Goal: Transaction & Acquisition: Purchase product/service

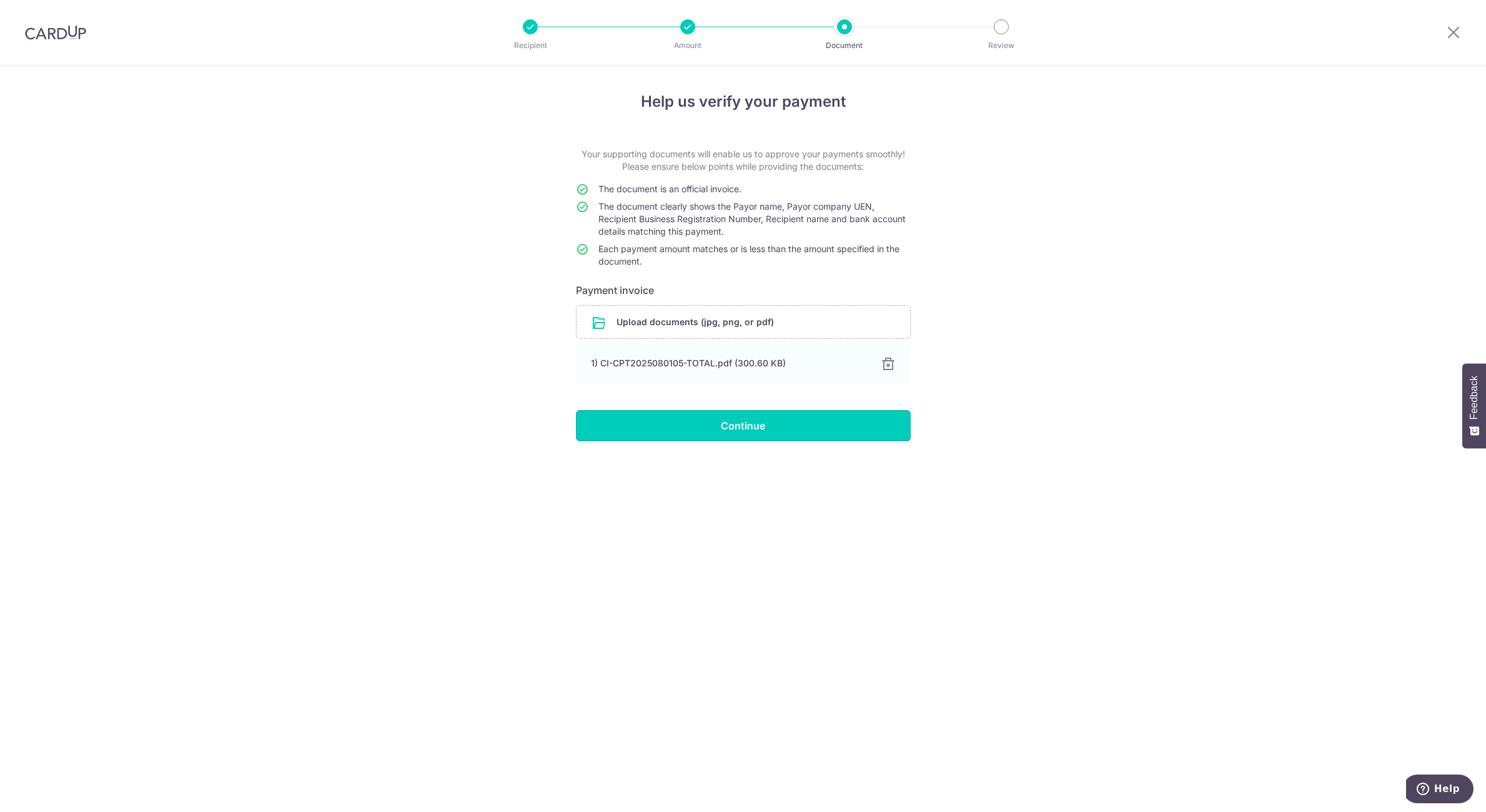
drag, startPoint x: 0, startPoint y: 0, endPoint x: 712, endPoint y: 429, distance: 831.3
click at [712, 429] on input "Continue" at bounding box center [743, 426] width 335 height 31
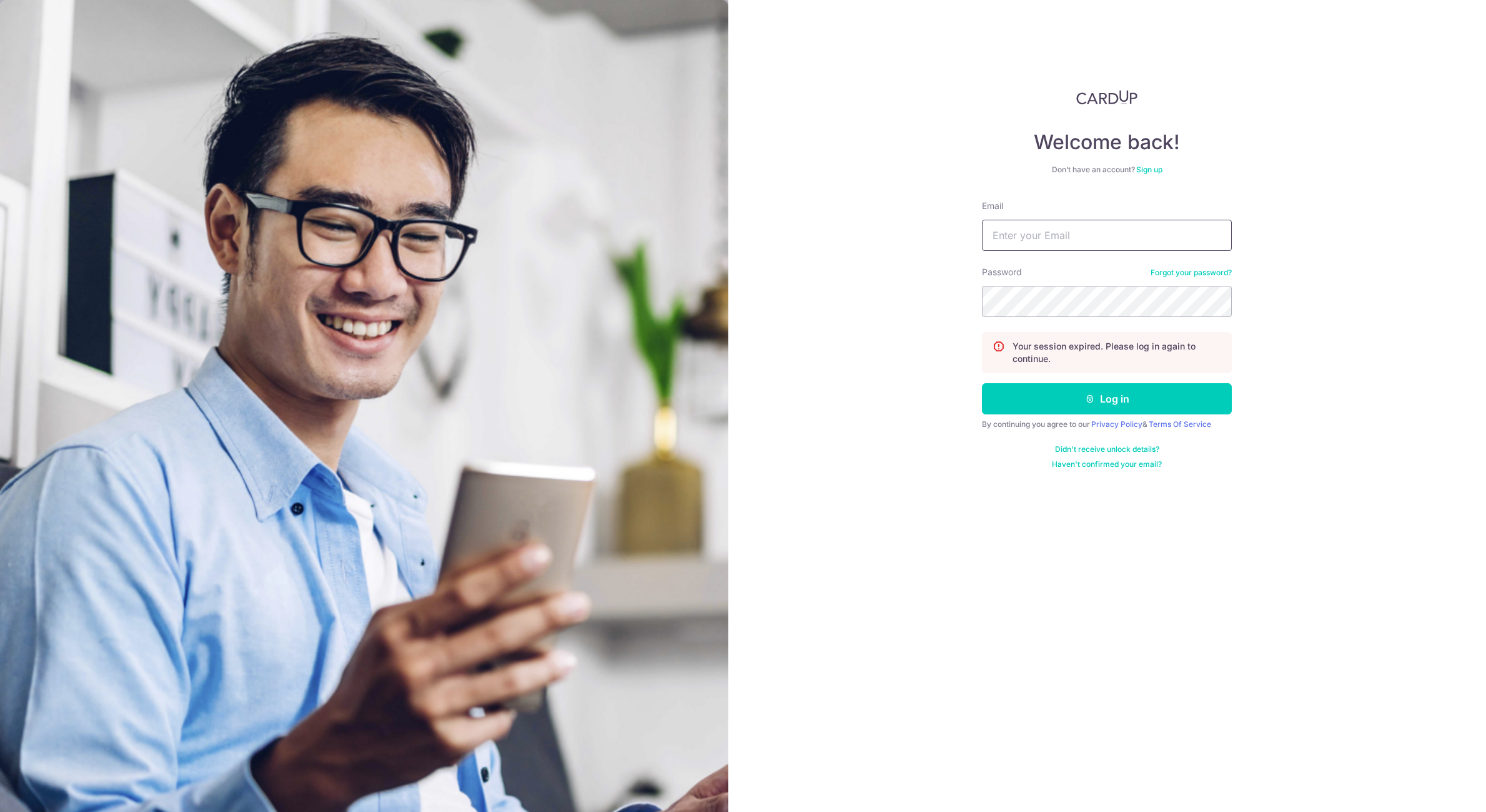
click at [1051, 236] on input "Email" at bounding box center [1106, 236] width 250 height 31
type input "[EMAIL_ADDRESS][DOMAIN_NAME]"
click at [982, 384] on button "Log in" at bounding box center [1106, 399] width 250 height 31
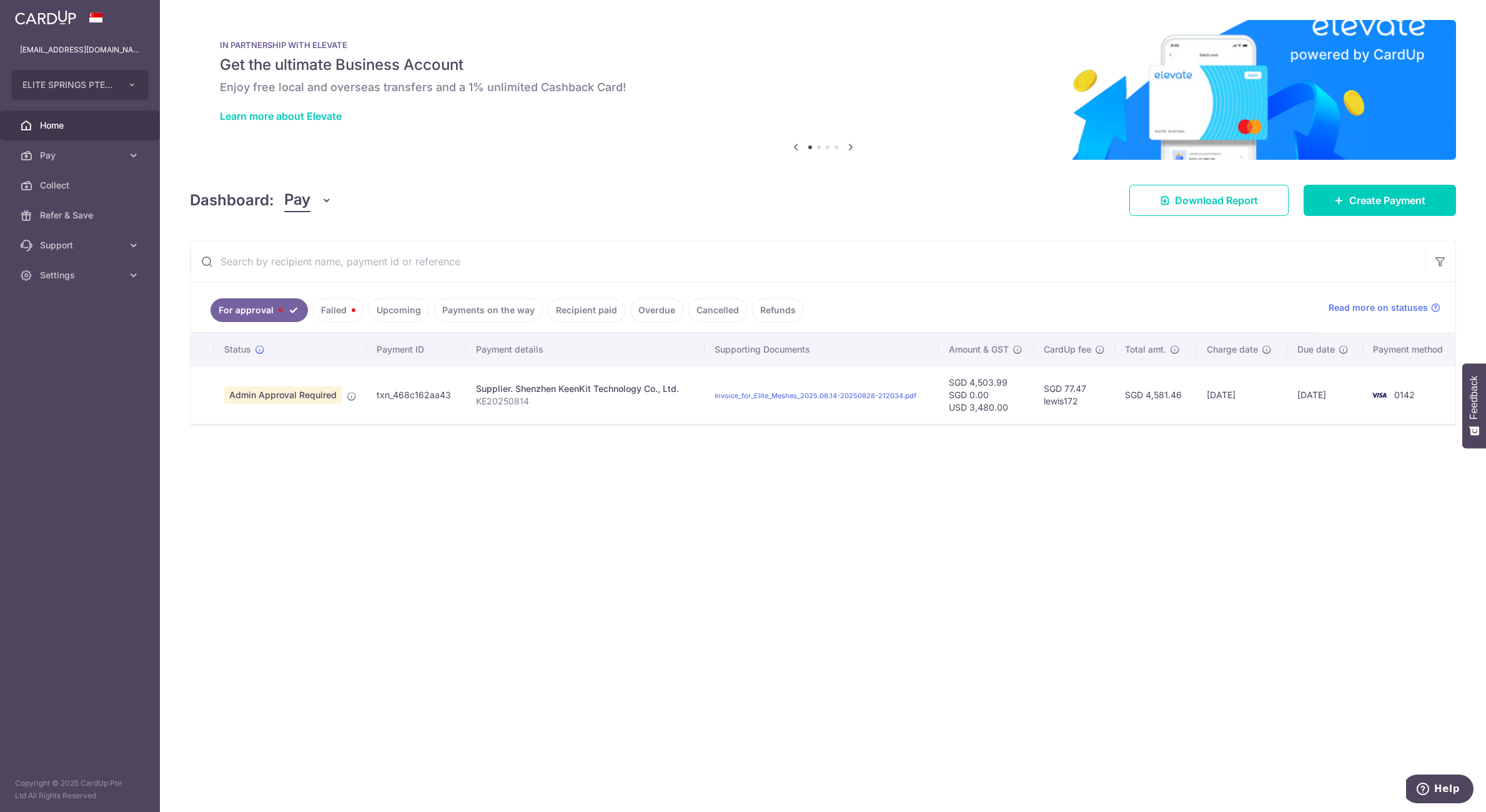
click at [337, 316] on link "Failed" at bounding box center [338, 310] width 50 height 24
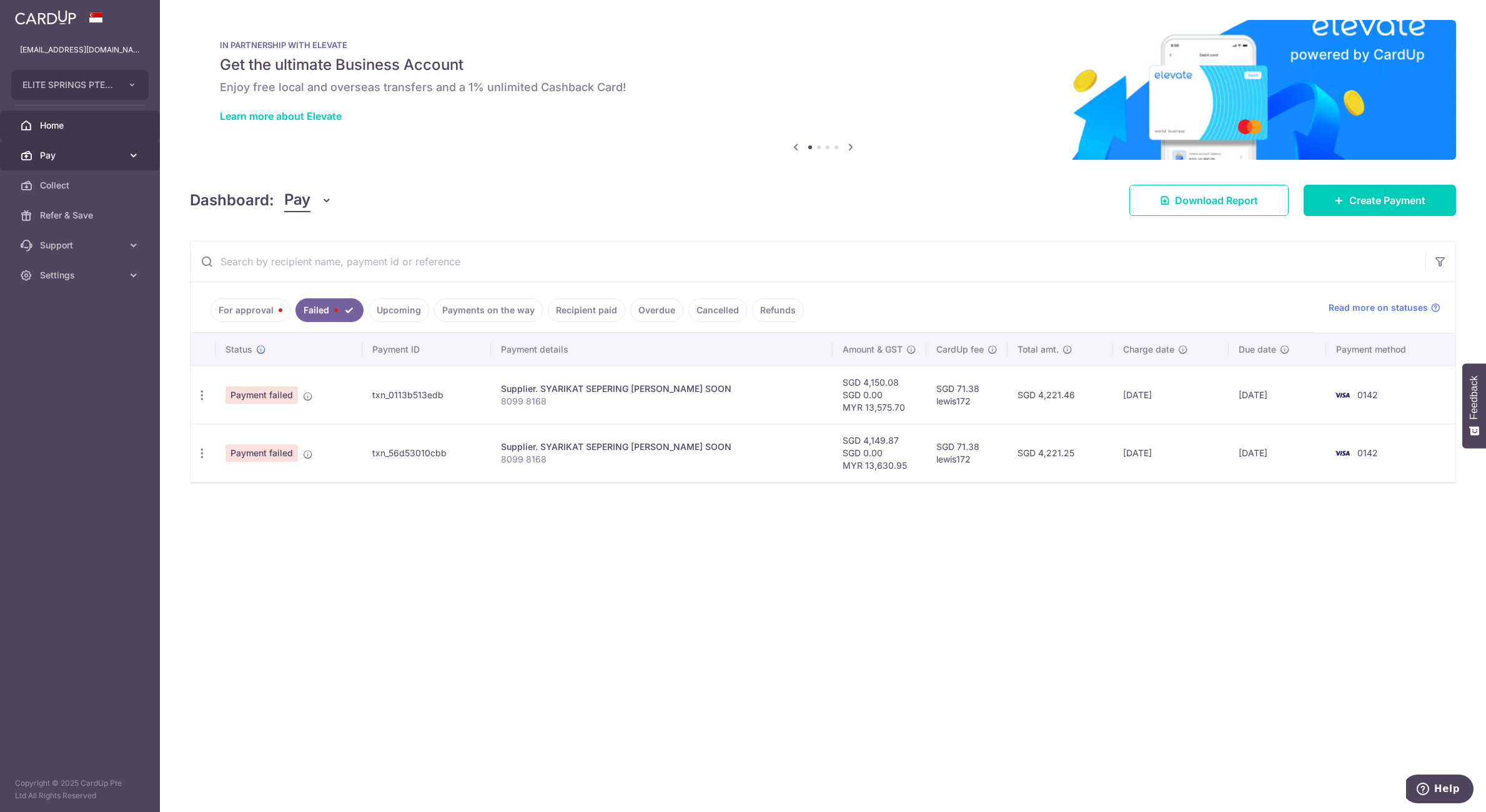
click at [94, 153] on span "Pay" at bounding box center [81, 155] width 82 height 12
click at [98, 187] on span "Payments" at bounding box center [81, 185] width 82 height 12
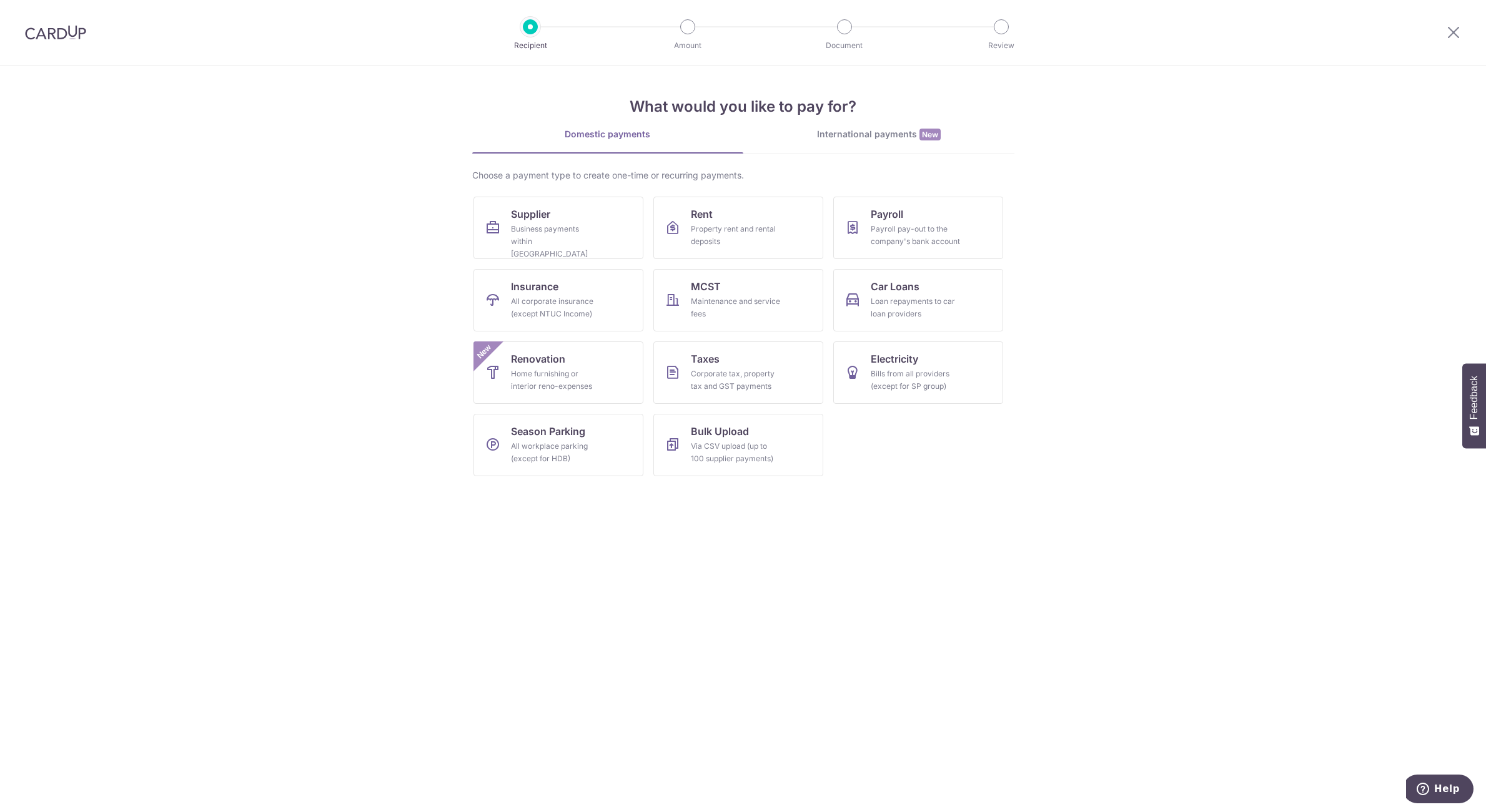
click at [947, 149] on link "International payments New" at bounding box center [879, 141] width 271 height 26
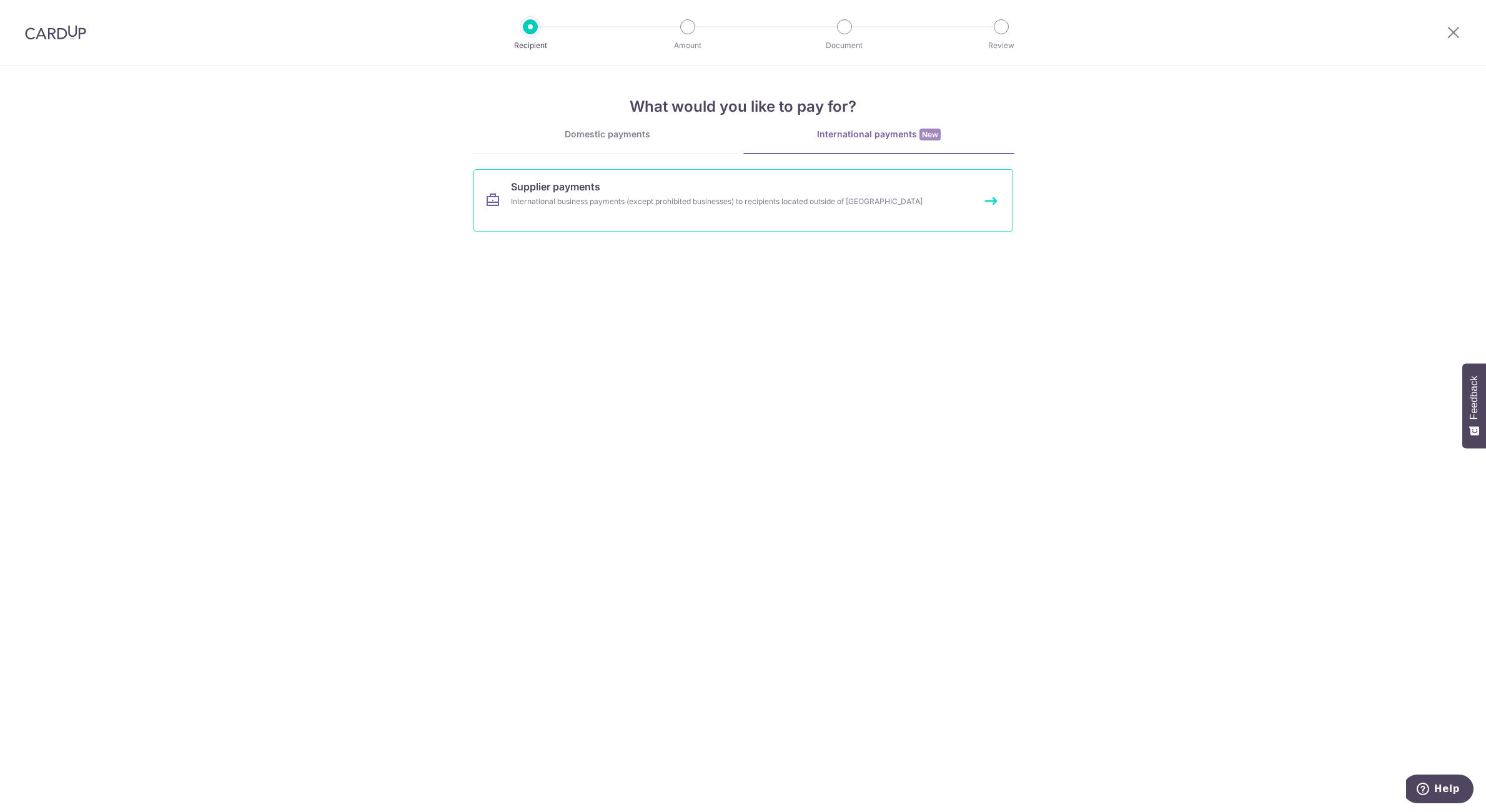
click at [685, 211] on link "Supplier payments International business payments (except prohibited businesses…" at bounding box center [743, 200] width 540 height 63
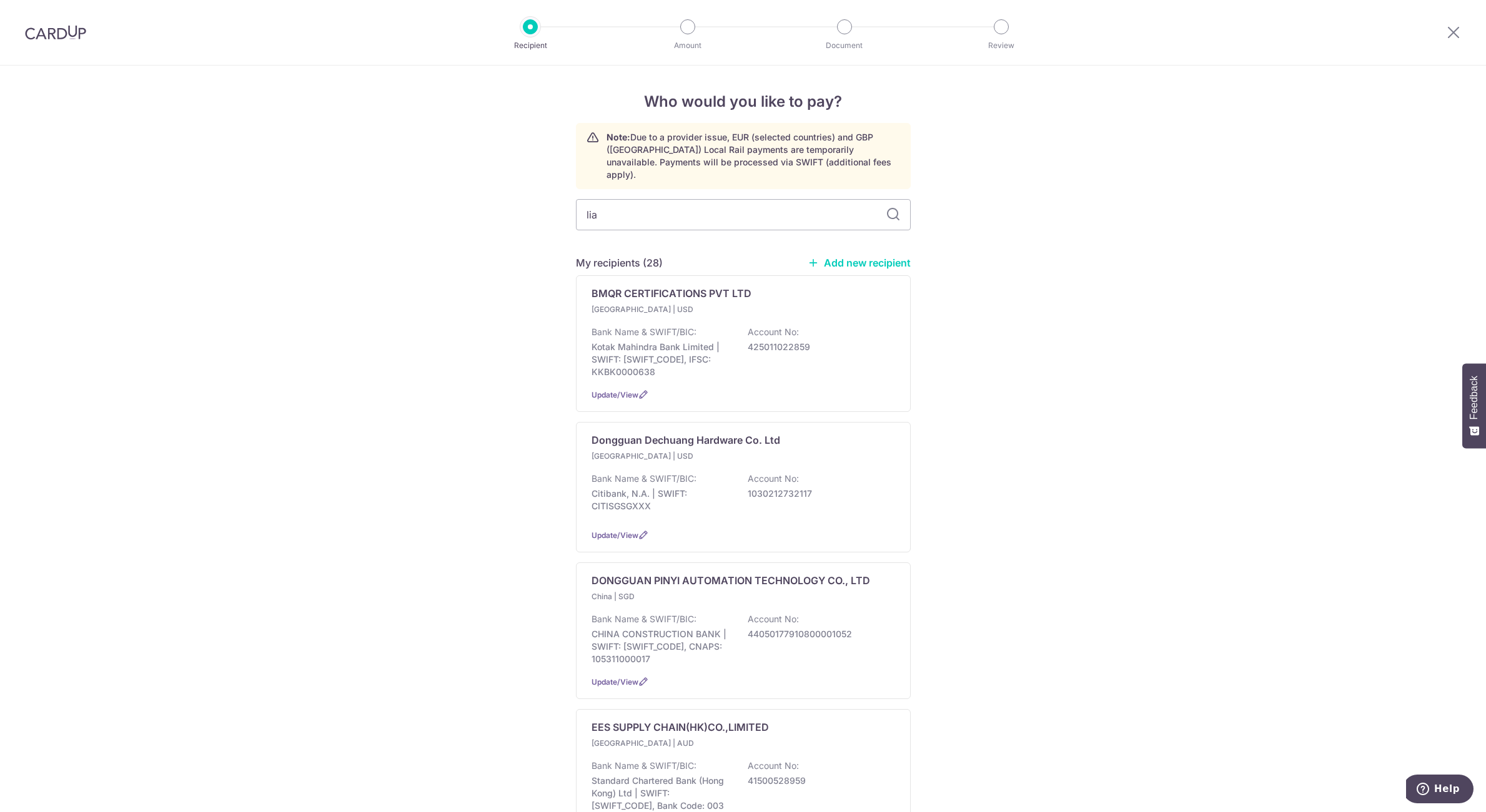
type input "lian"
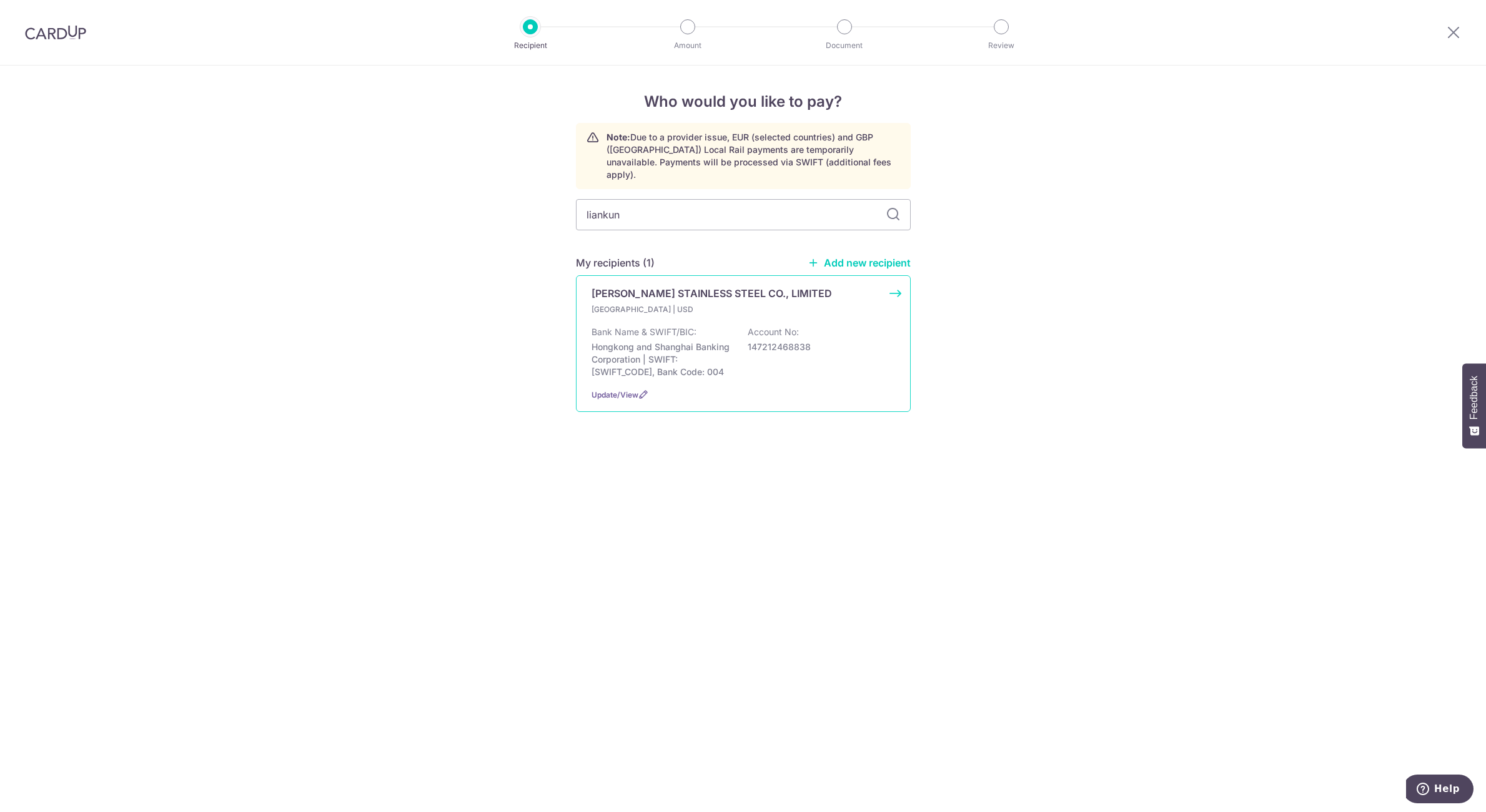
type input "liankun"
click at [663, 286] on p "JIANGSU LIANKUN STAINLESS STEEL CO., LIMITED" at bounding box center [711, 294] width 241 height 15
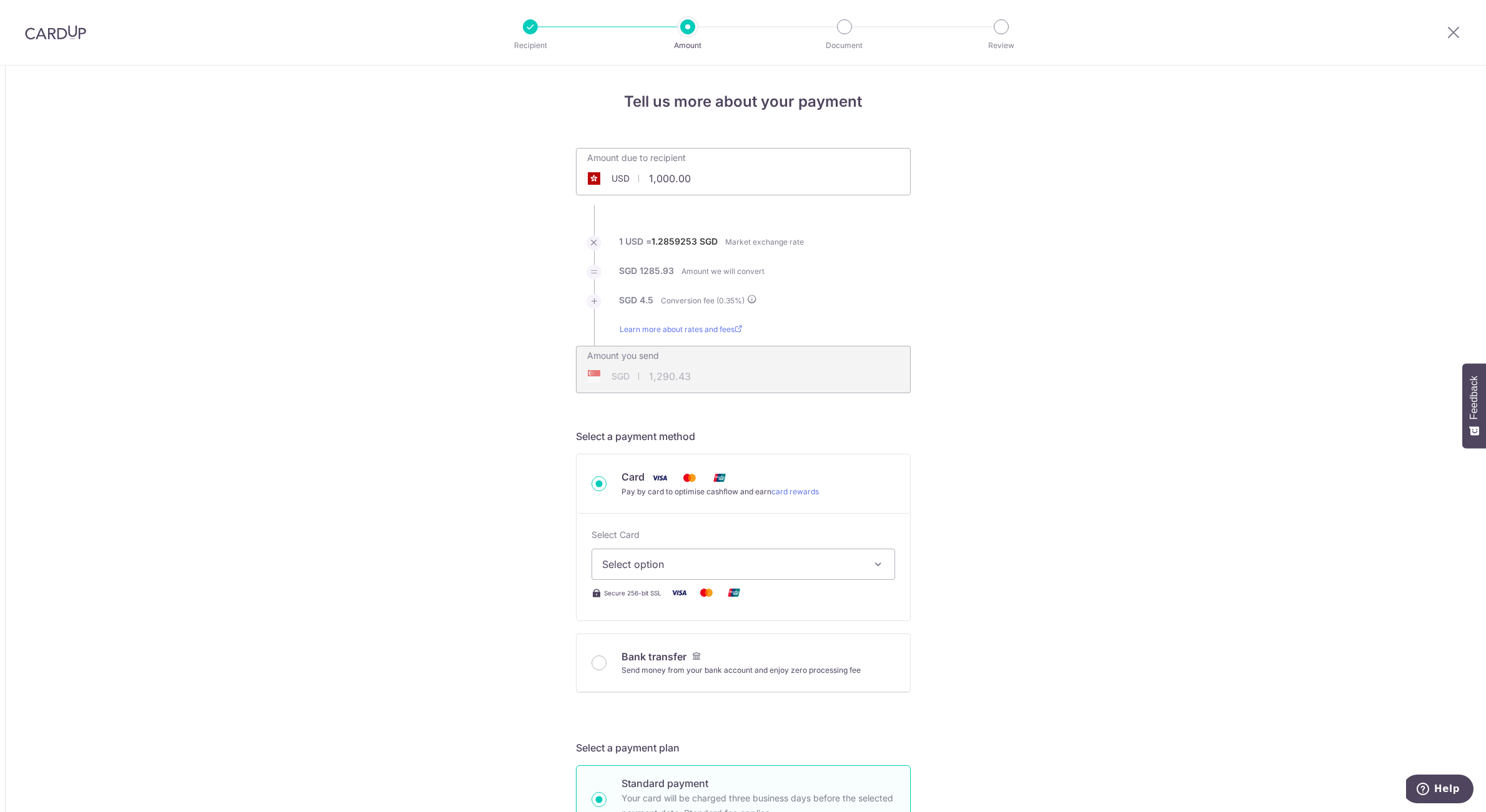
drag, startPoint x: 707, startPoint y: 178, endPoint x: 427, endPoint y: 174, distance: 280.0
paste input "0,309"
type input "10,309.00"
type input "13,302.96"
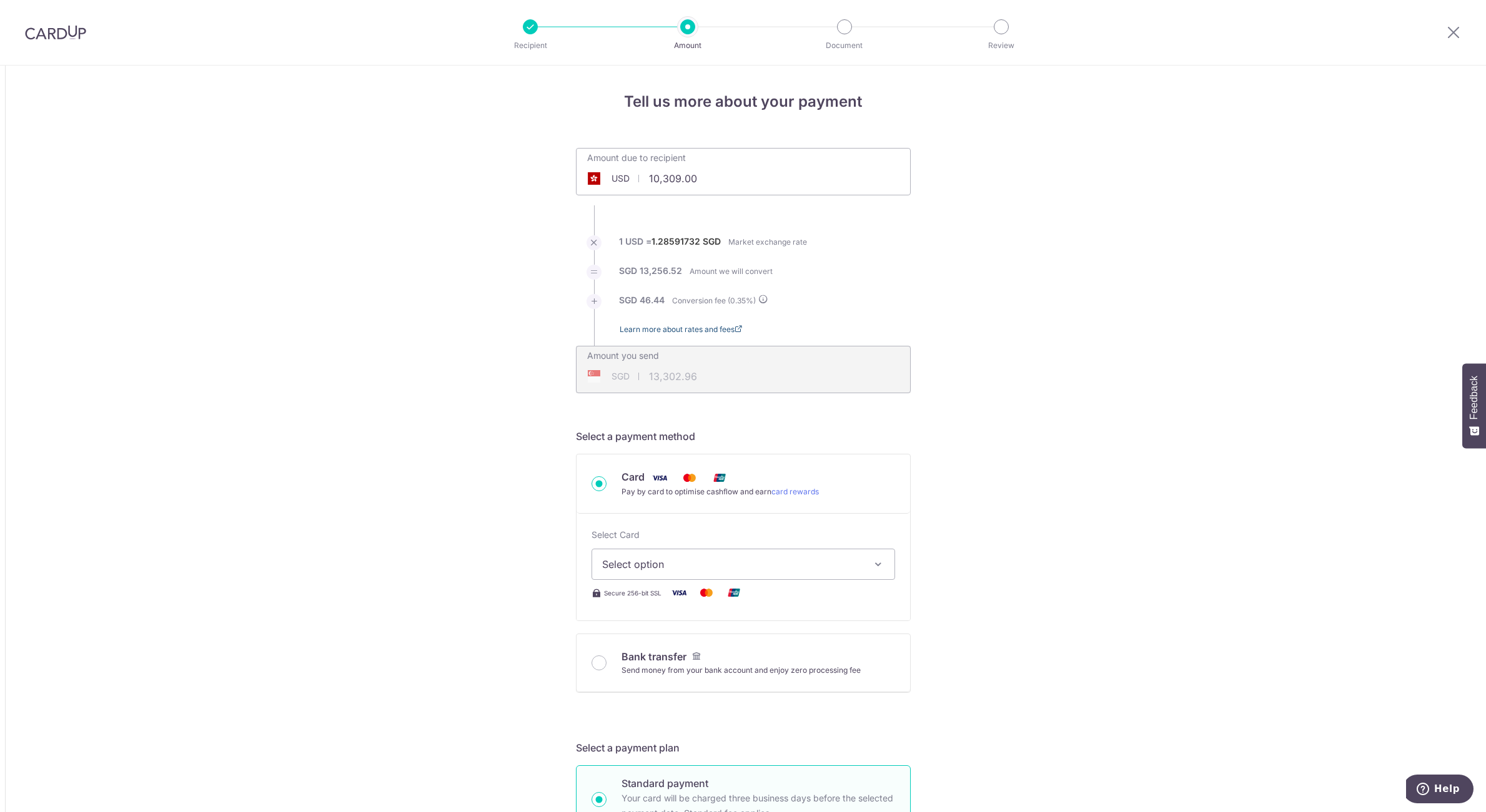
scroll to position [187, 0]
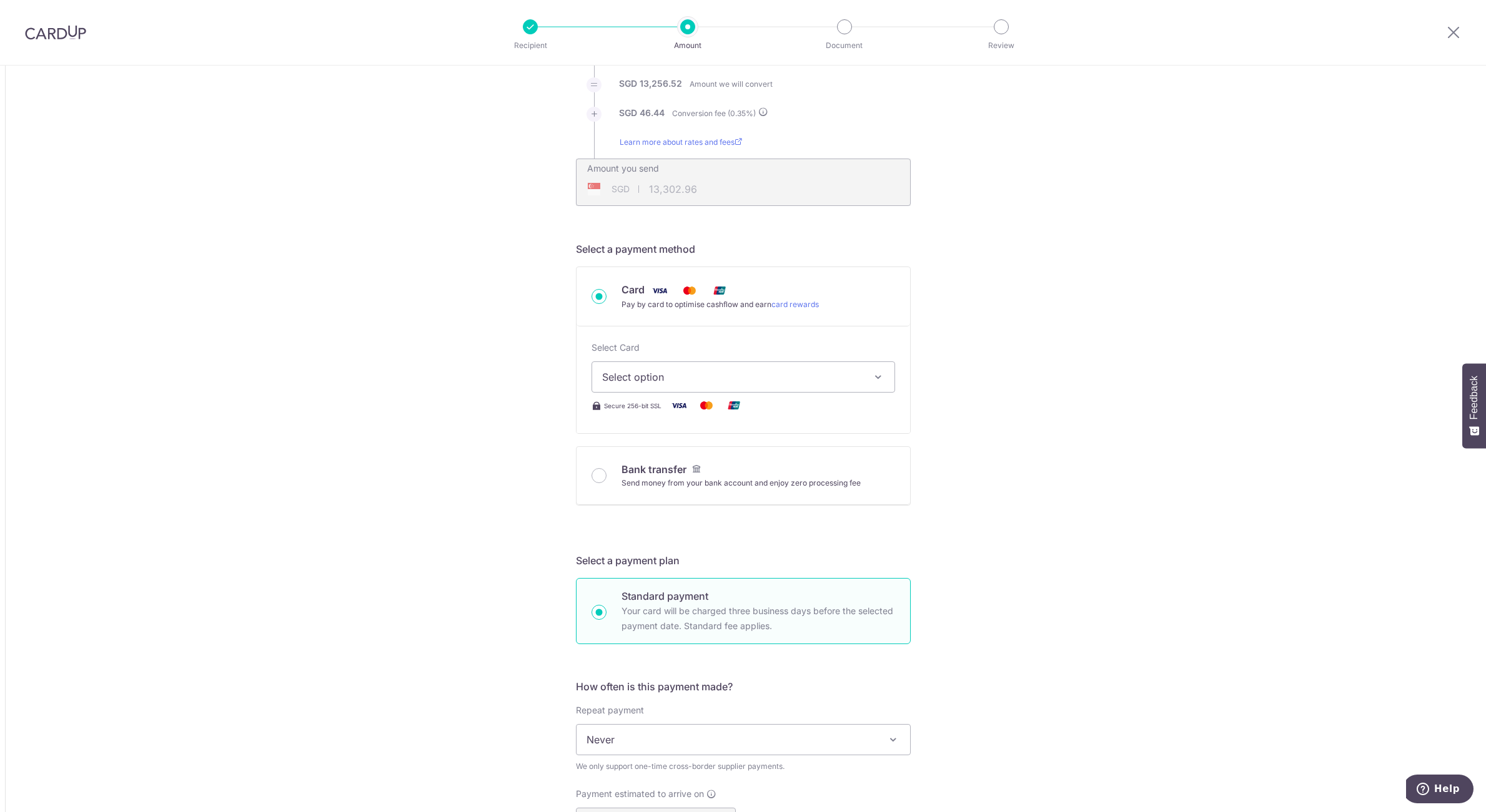
click at [683, 380] on span "Select option" at bounding box center [732, 377] width 260 height 15
click at [686, 467] on span "**** 0142" at bounding box center [743, 467] width 282 height 15
type input "10,309.00"
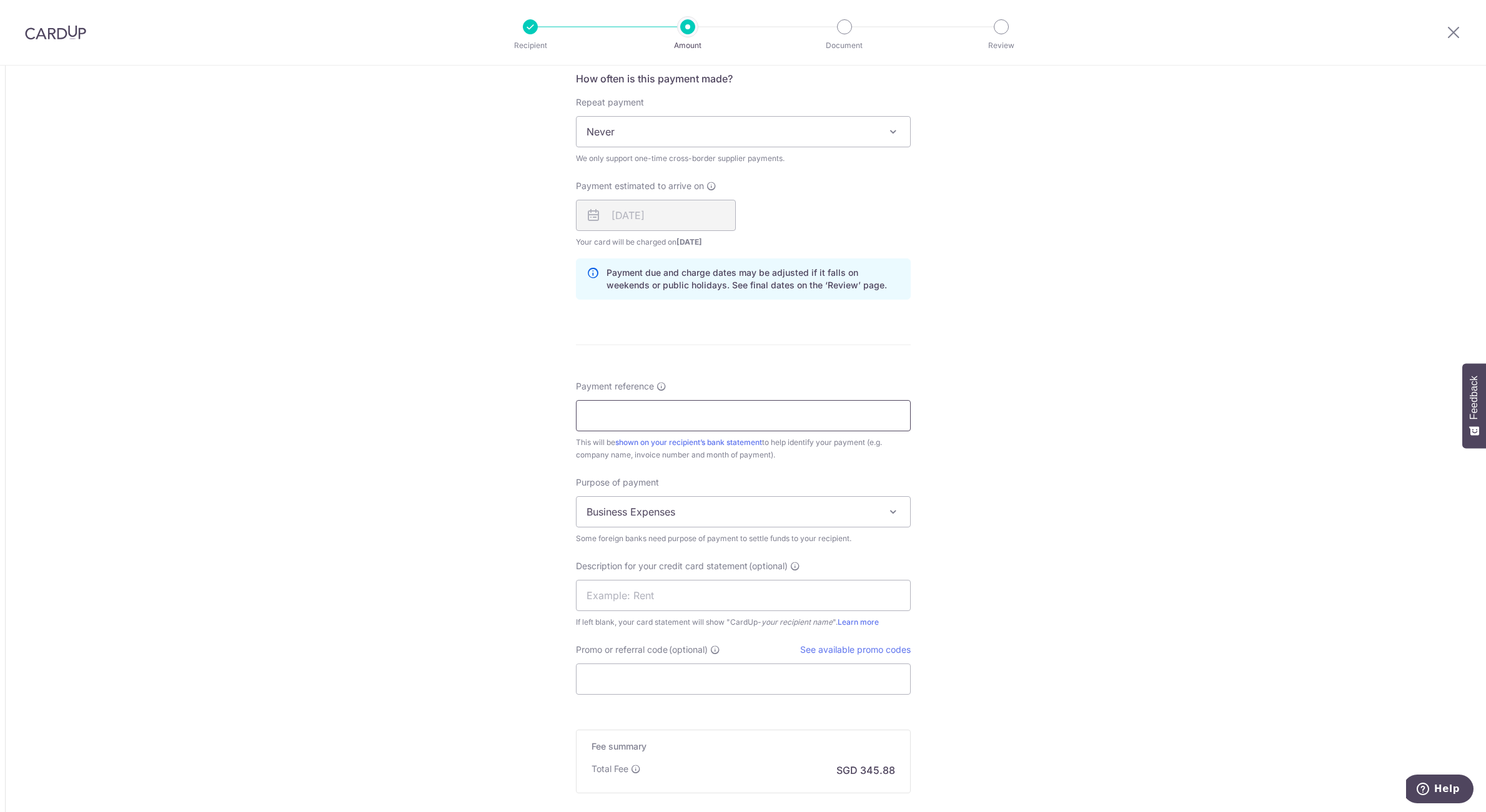
scroll to position [843, 0]
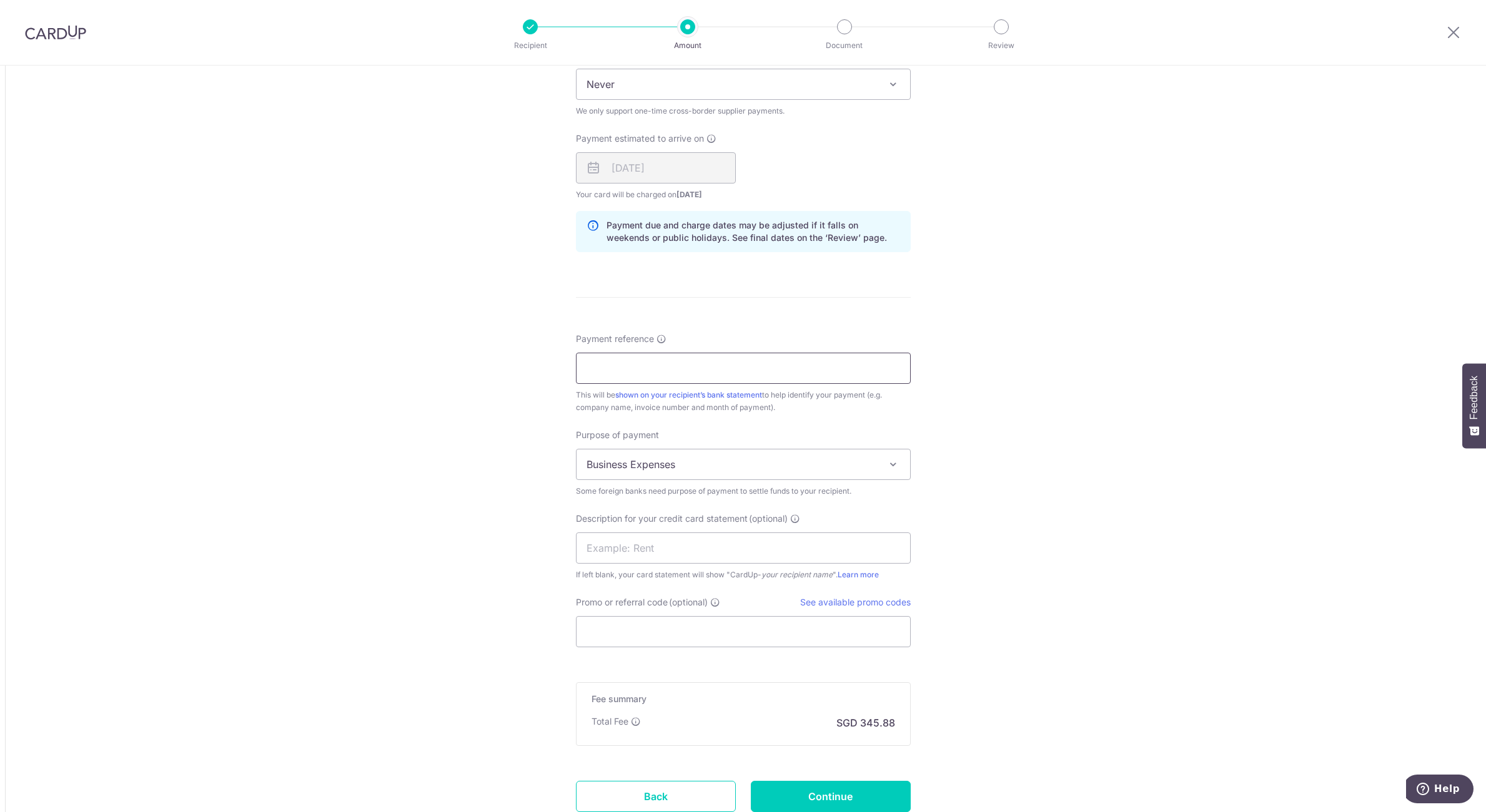
click at [669, 373] on input "Payment reference" at bounding box center [743, 369] width 335 height 31
paste input "CPT2025080105"
type input "CPT2025080105"
click at [604, 541] on input "text" at bounding box center [743, 548] width 335 height 31
type input "l"
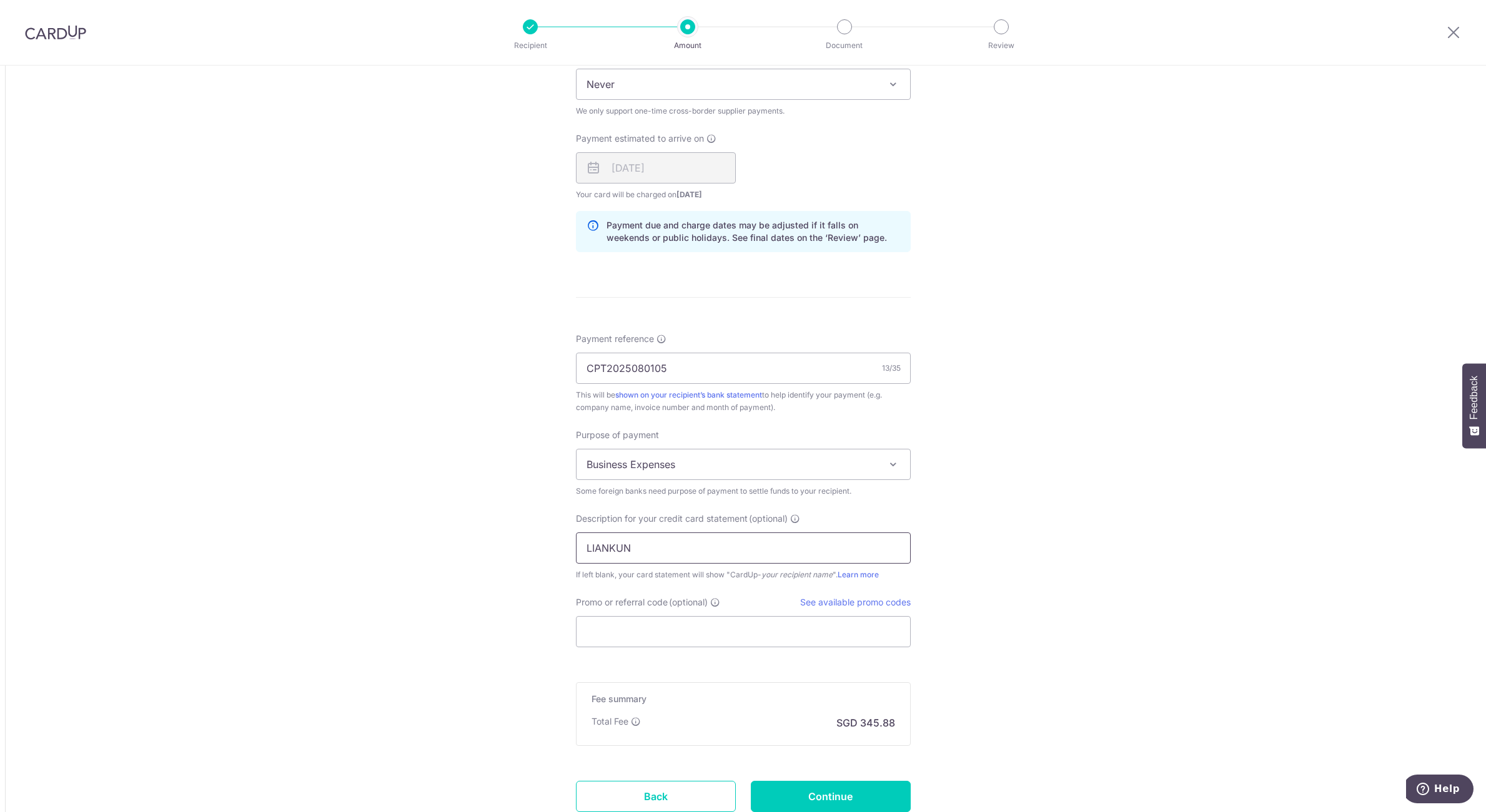
paste input "CPT20250"
paste input "CPT2025080105"
drag, startPoint x: 615, startPoint y: 548, endPoint x: 468, endPoint y: 542, distance: 147.1
click at [468, 542] on div "Tell us more about your payment Amount due to recipient USD 10,309.00 10309 1 U…" at bounding box center [743, 64] width 1486 height 1683
type input "LIANKUN25080105"
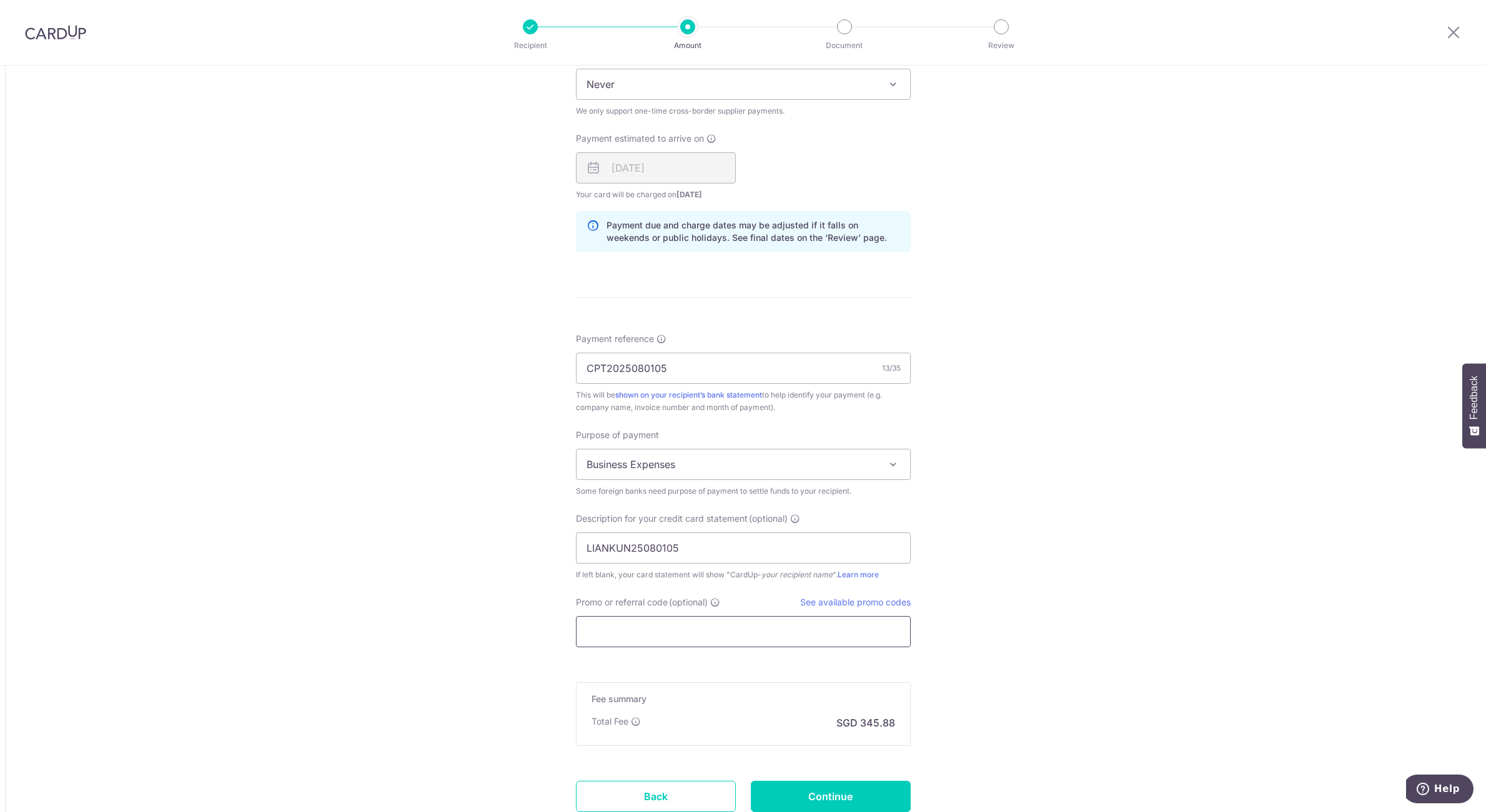
click at [696, 642] on input "Promo or referral code (optional)" at bounding box center [743, 632] width 335 height 31
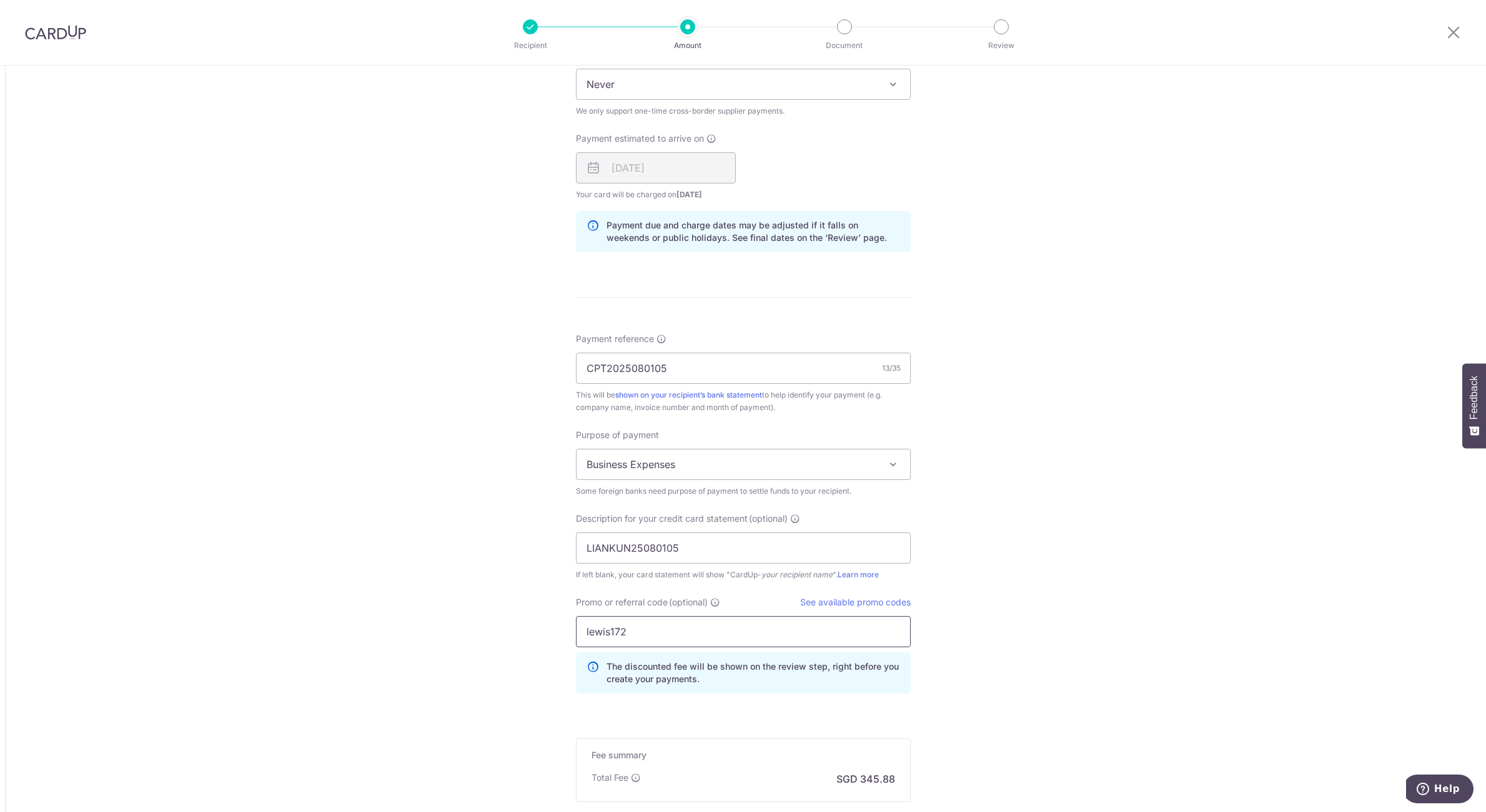
type input "lewis172"
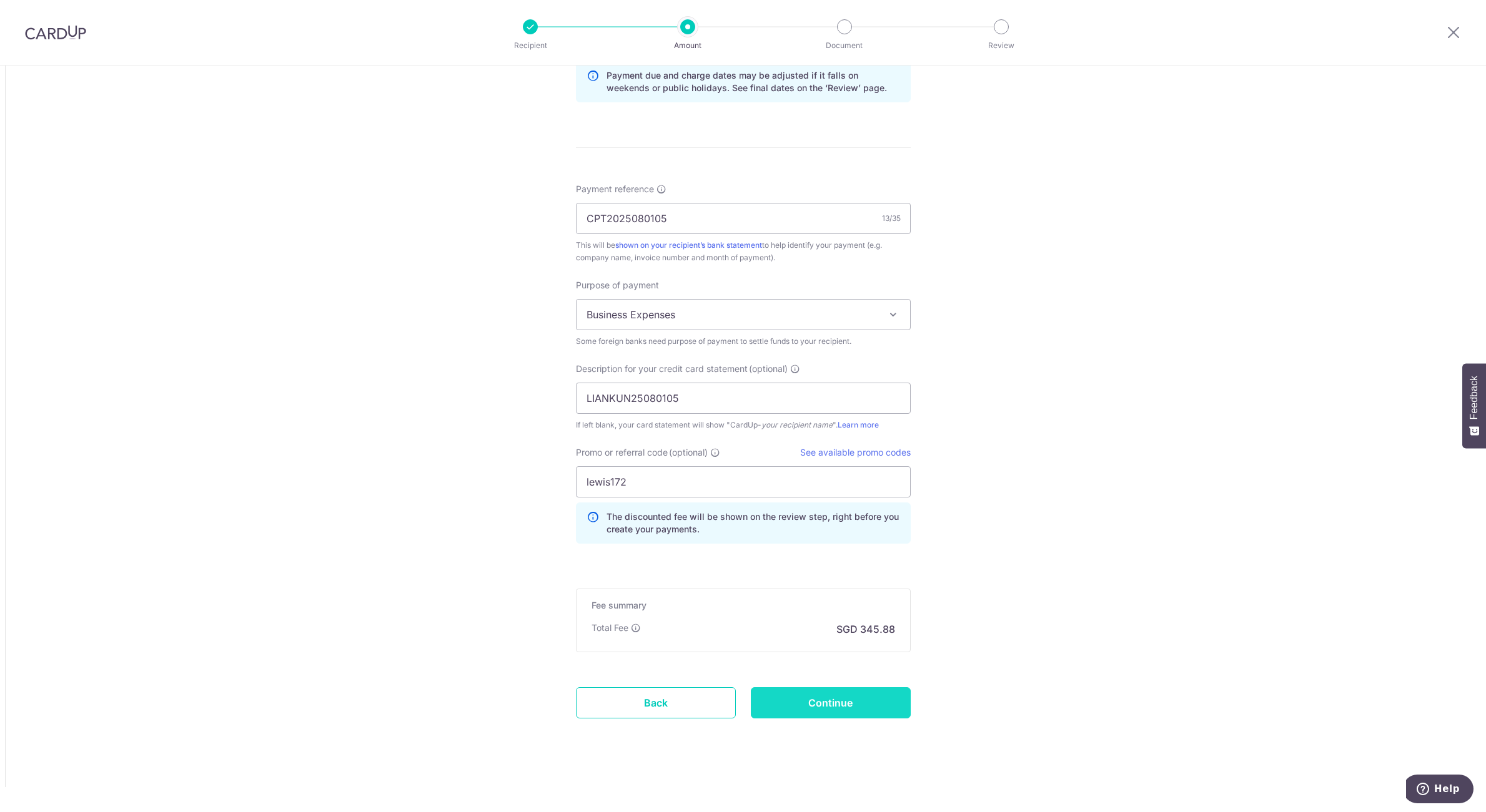
click at [801, 715] on input "Continue" at bounding box center [831, 703] width 160 height 31
type input "Create Schedule"
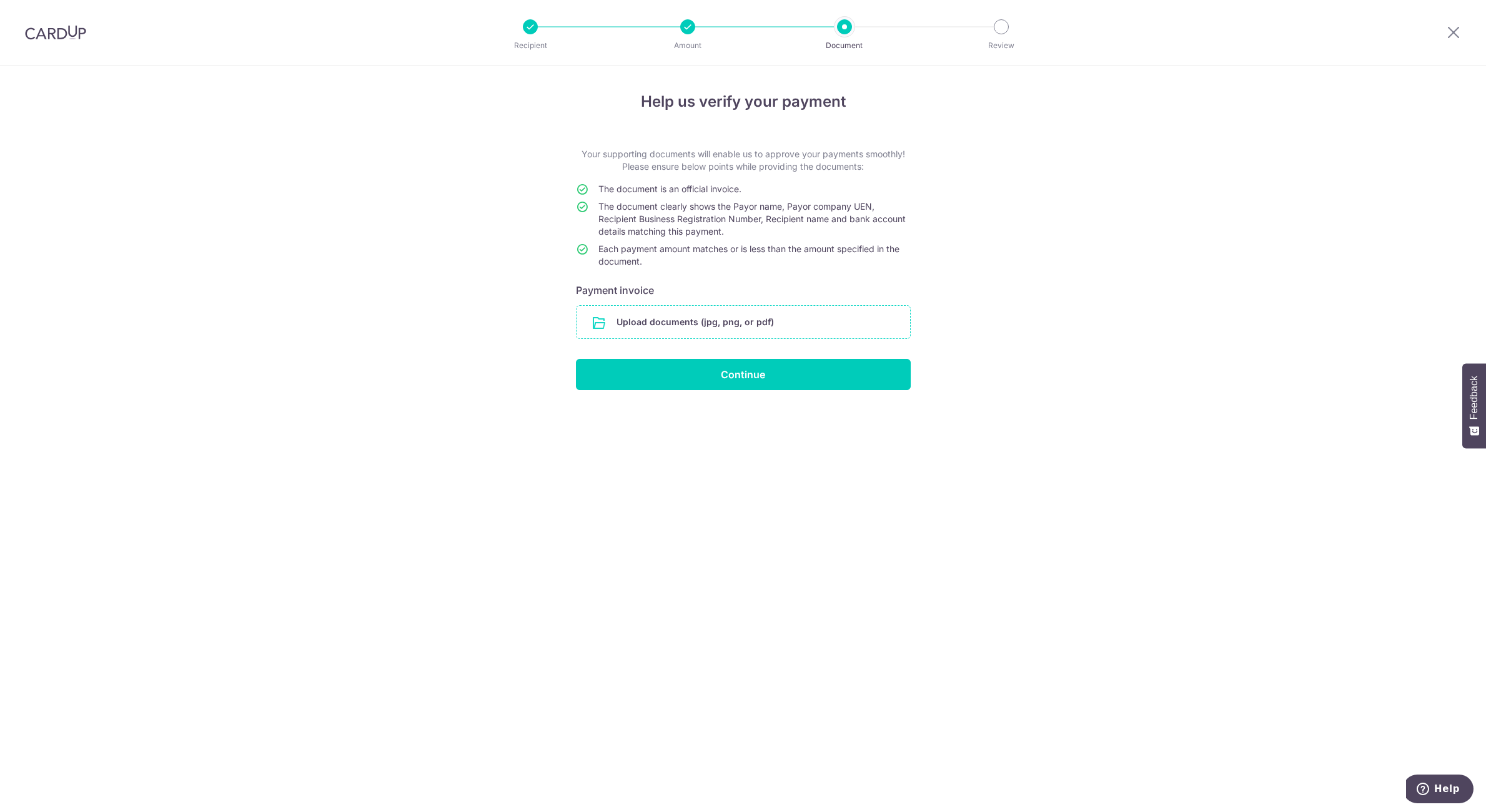
click at [756, 326] on input "file" at bounding box center [743, 322] width 333 height 33
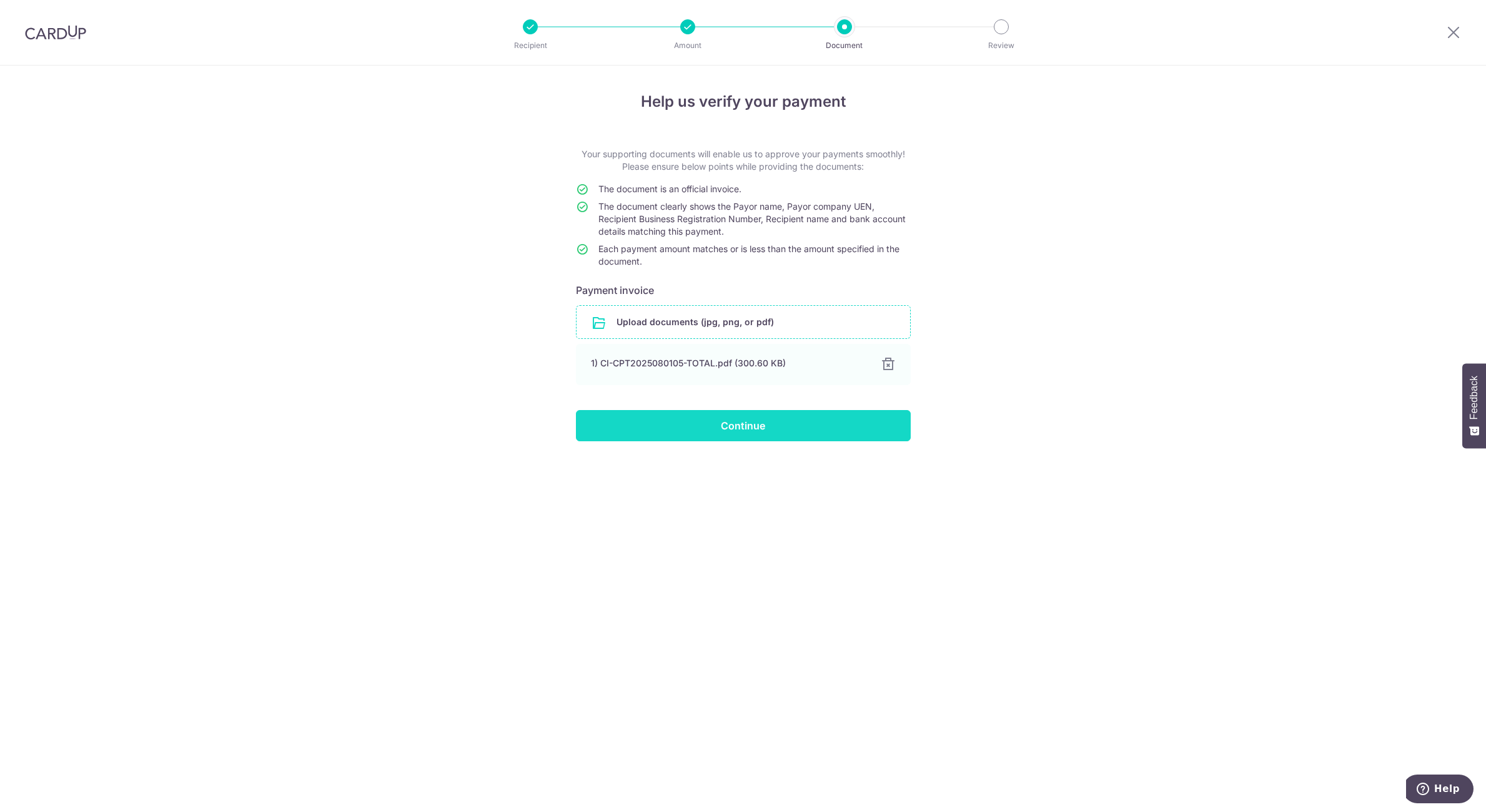
click at [702, 435] on input "Continue" at bounding box center [743, 426] width 335 height 31
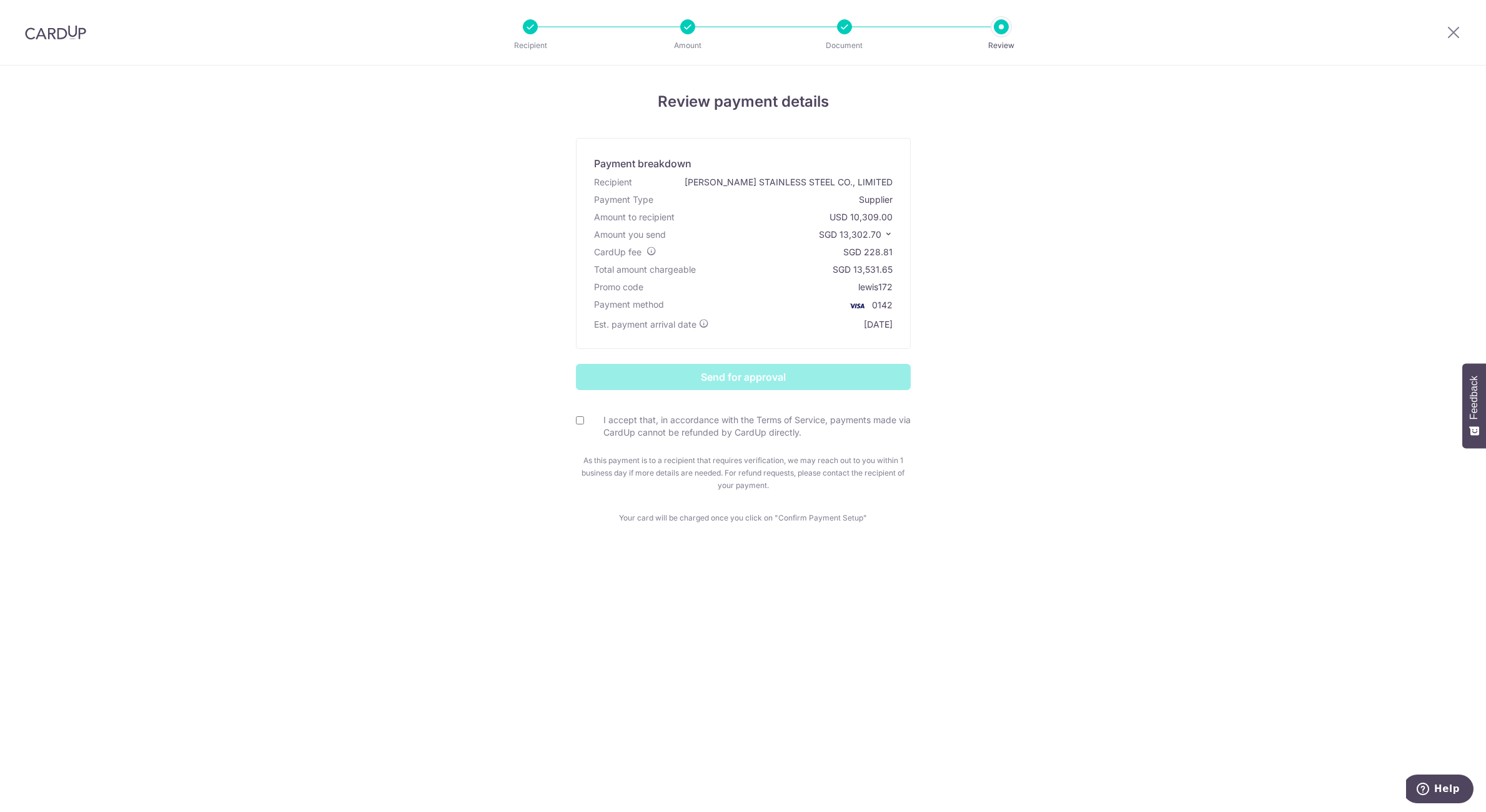
click at [581, 424] on input "I accept that, in accordance with the Terms of Service, payments made via CardU…" at bounding box center [580, 420] width 8 height 8
checkbox input "true"
click at [713, 378] on input "Send for approval" at bounding box center [743, 377] width 335 height 26
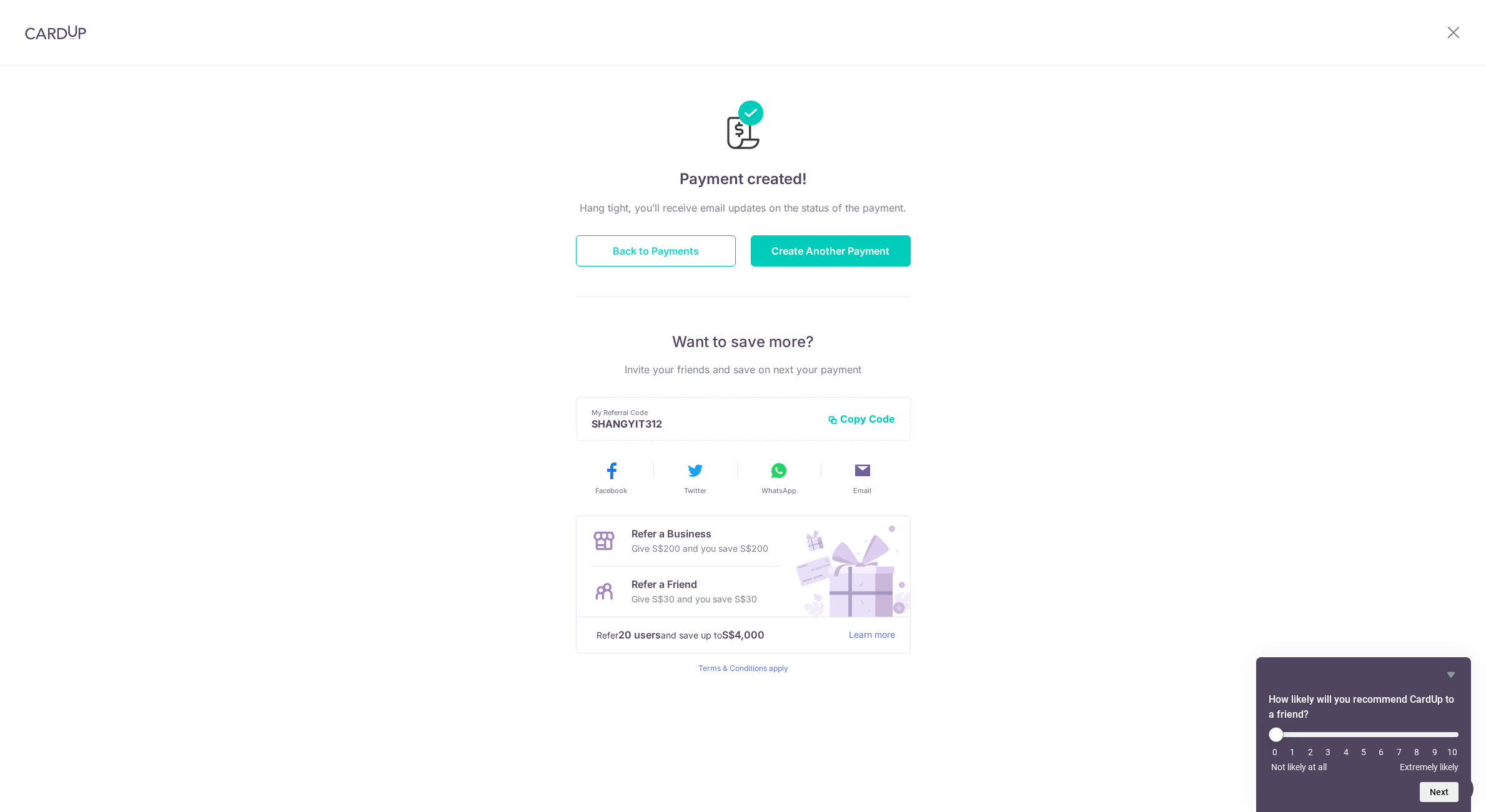
click at [657, 259] on button "Back to Payments" at bounding box center [655, 251] width 160 height 31
